Goal: Transaction & Acquisition: Purchase product/service

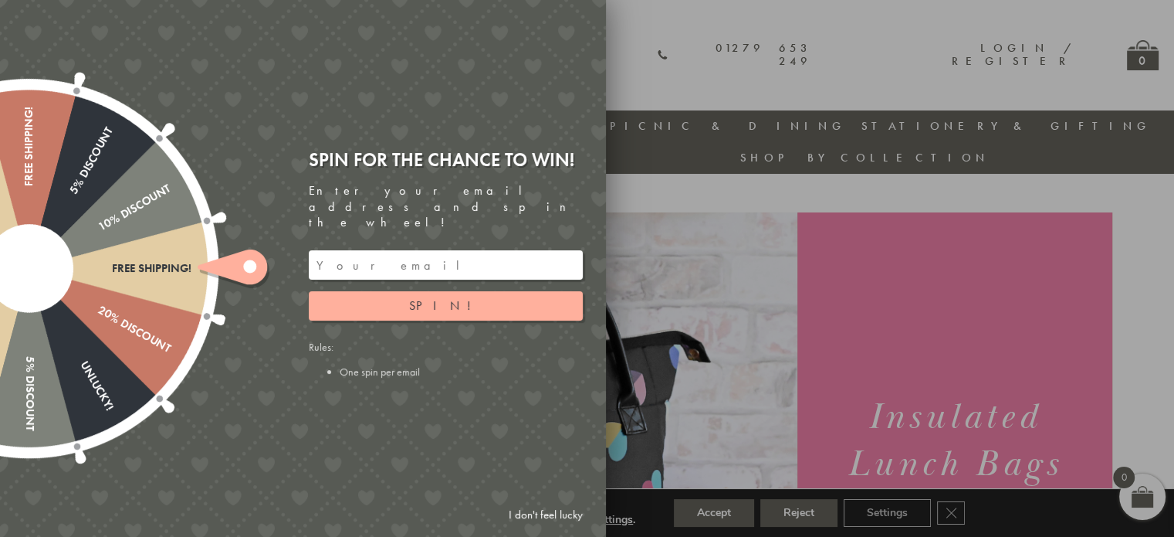
click at [357, 250] on input "email" at bounding box center [446, 264] width 274 height 29
click at [418, 292] on button "Spin!" at bounding box center [446, 305] width 274 height 29
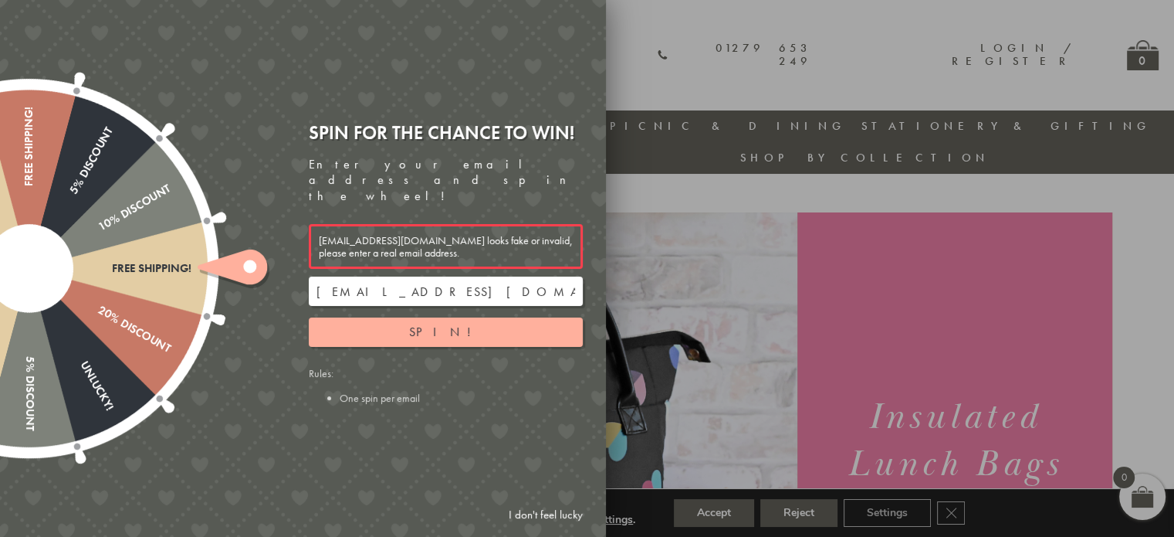
click at [413, 276] on input "childsfamily90@gmil.com" at bounding box center [446, 290] width 274 height 29
click at [410, 276] on input "childsfamily90@gmil.com" at bounding box center [446, 290] width 274 height 29
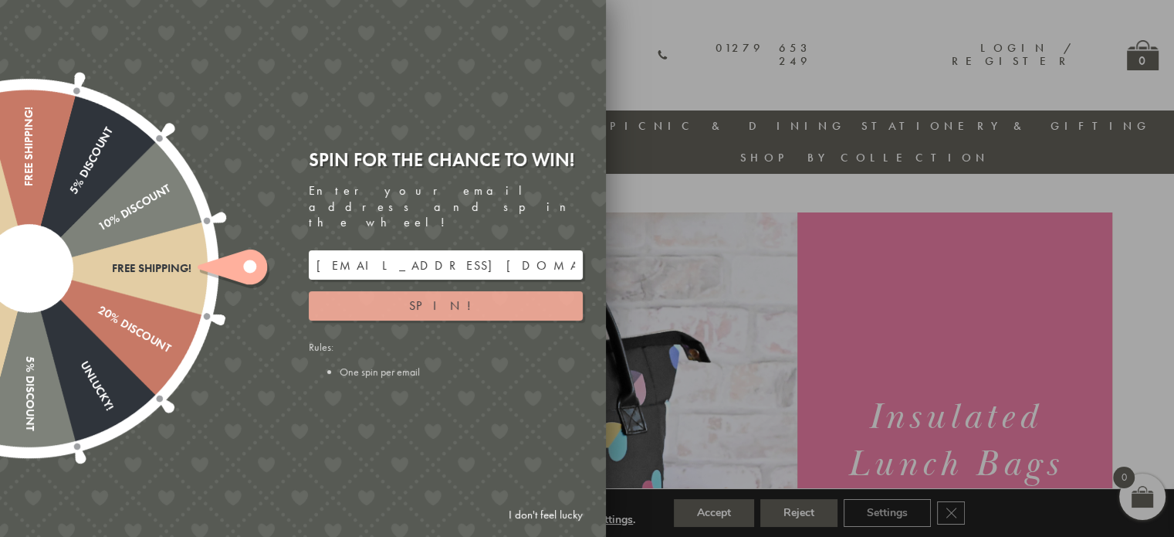
click at [445, 297] on span "Spin!" at bounding box center [445, 305] width 73 height 16
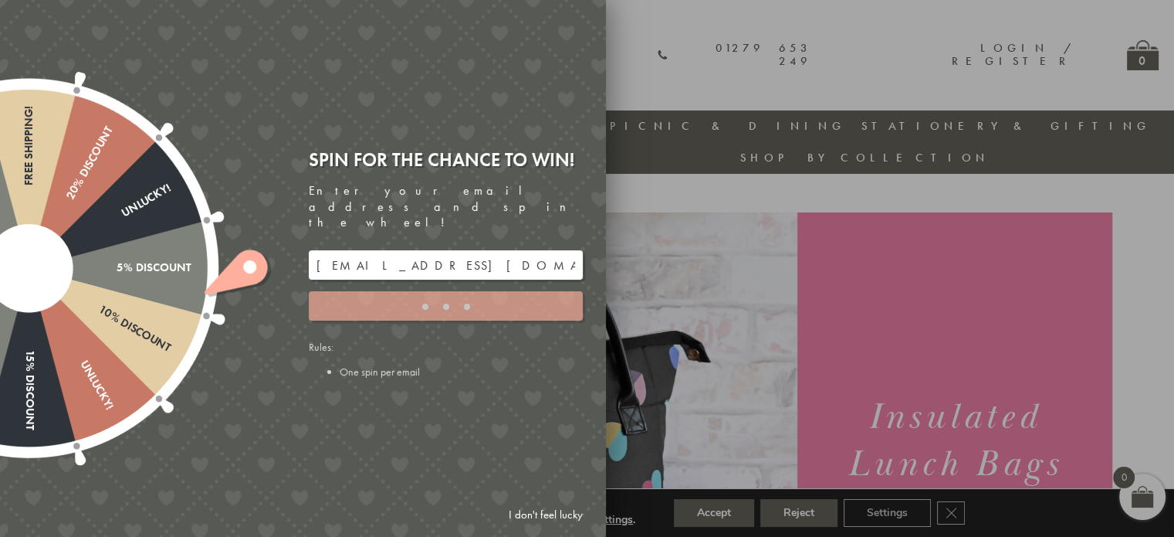
type input "886PH4TT"
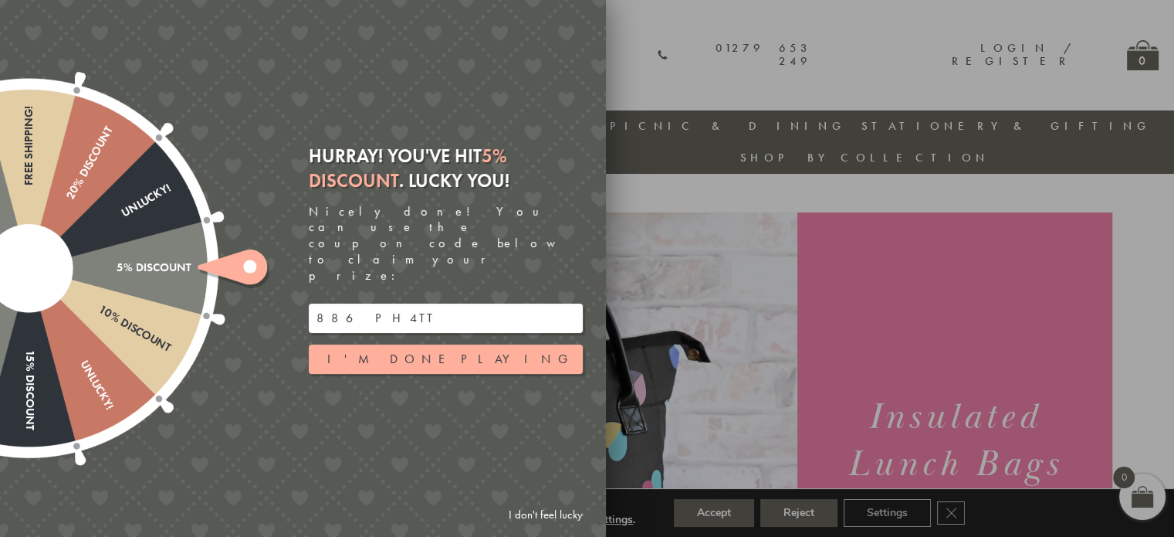
click at [551, 510] on link "I don't feel lucky" at bounding box center [546, 514] width 90 height 29
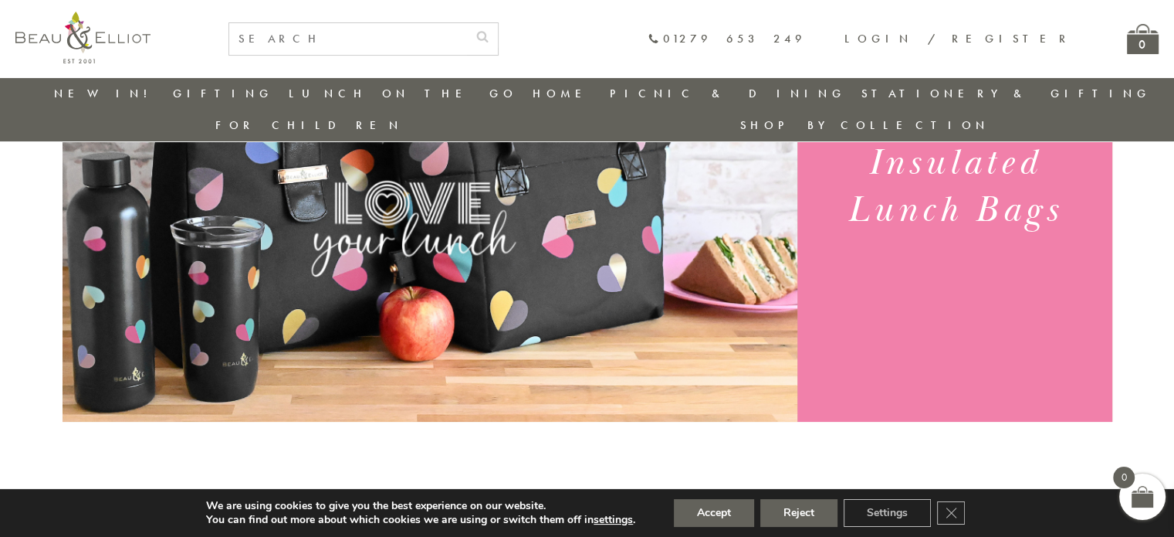
scroll to position [276, 0]
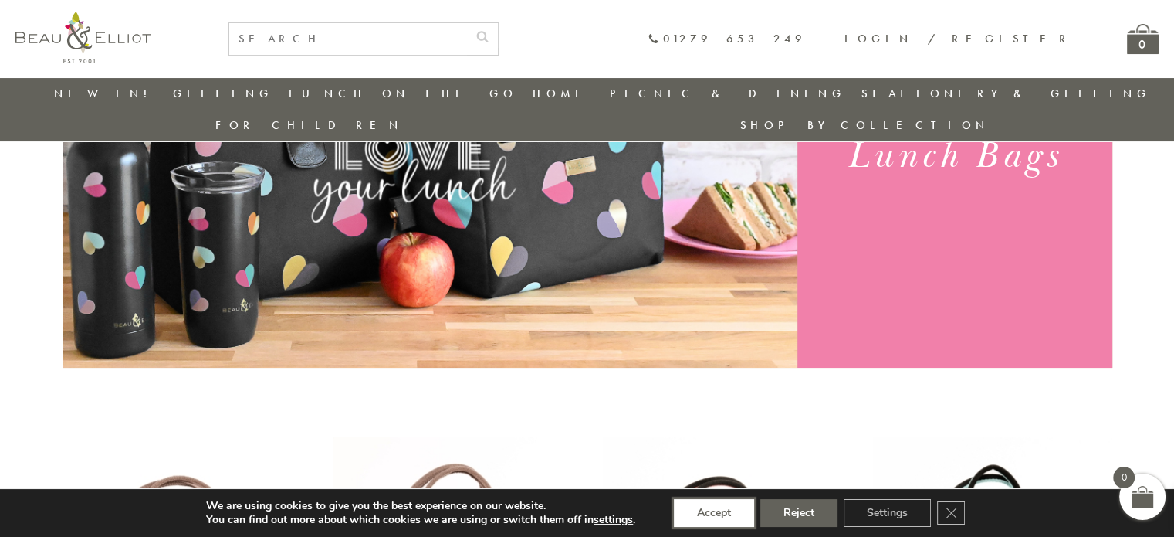
drag, startPoint x: 710, startPoint y: 503, endPoint x: 630, endPoint y: 422, distance: 114.7
click at [710, 500] on button "Accept" at bounding box center [714, 513] width 80 height 28
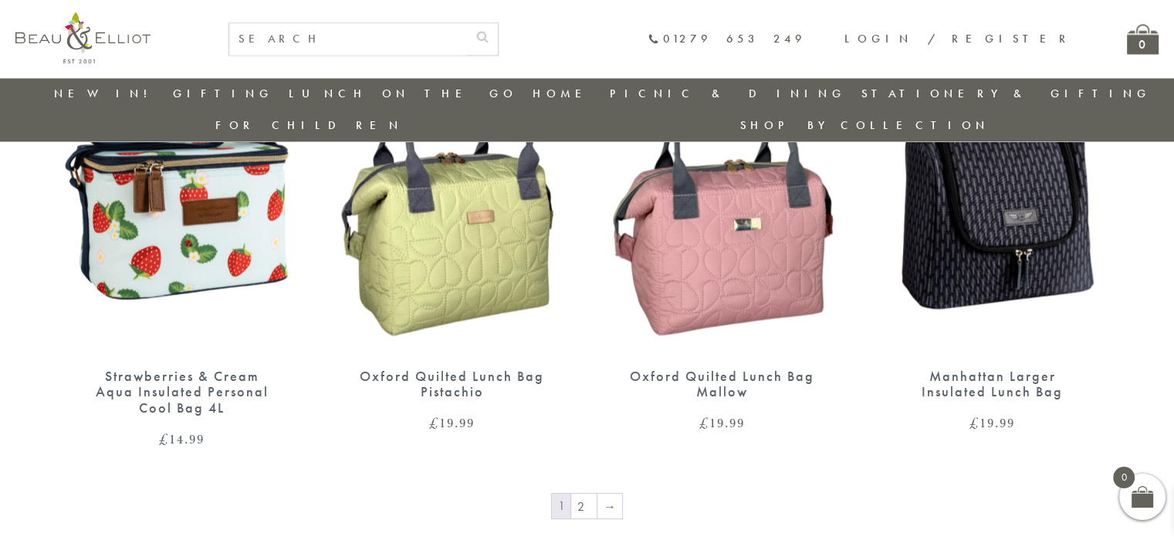
scroll to position [2592, 0]
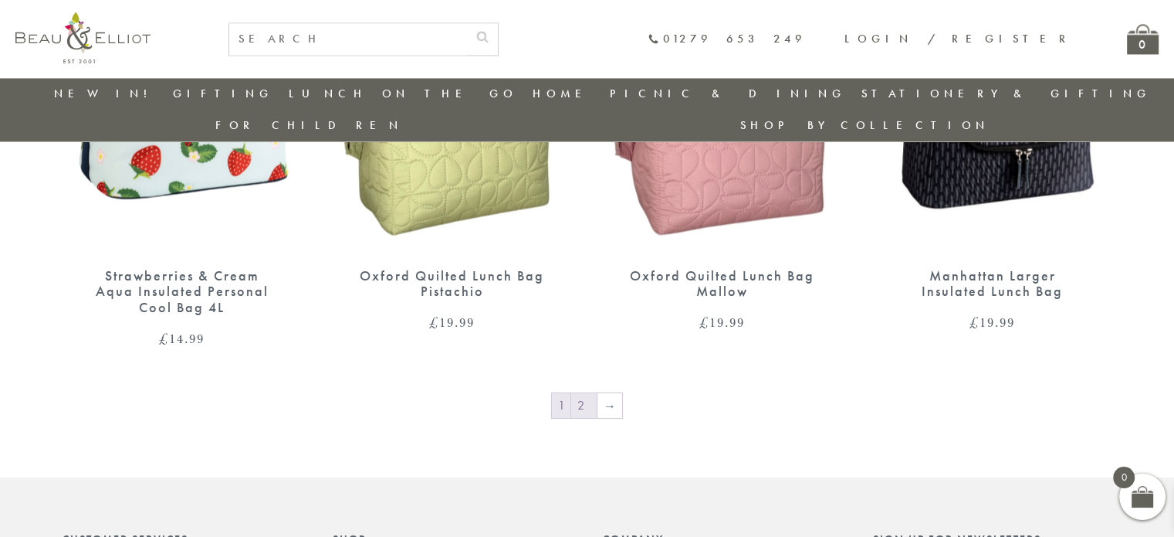
click at [581, 393] on link "2" at bounding box center [583, 405] width 25 height 25
